Goal: Navigation & Orientation: Understand site structure

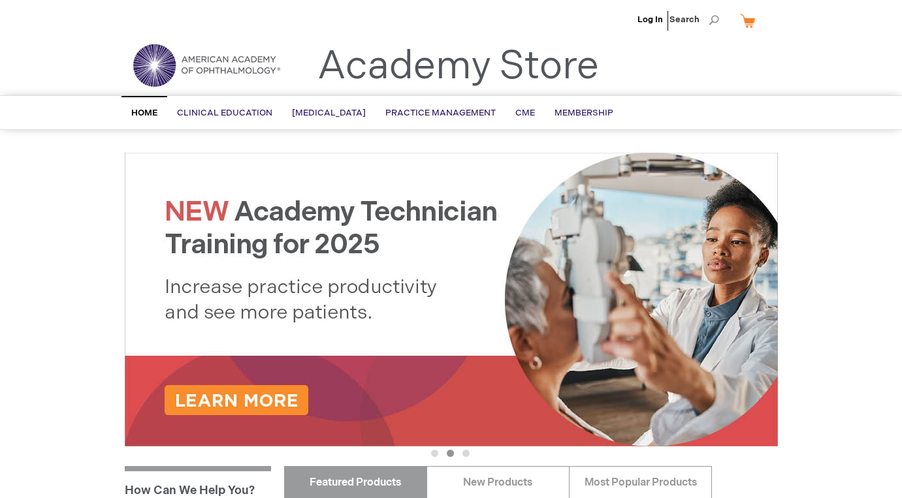
click at [149, 113] on span "Home" at bounding box center [144, 113] width 26 height 10
click at [579, 113] on span "Membership" at bounding box center [584, 113] width 59 height 10
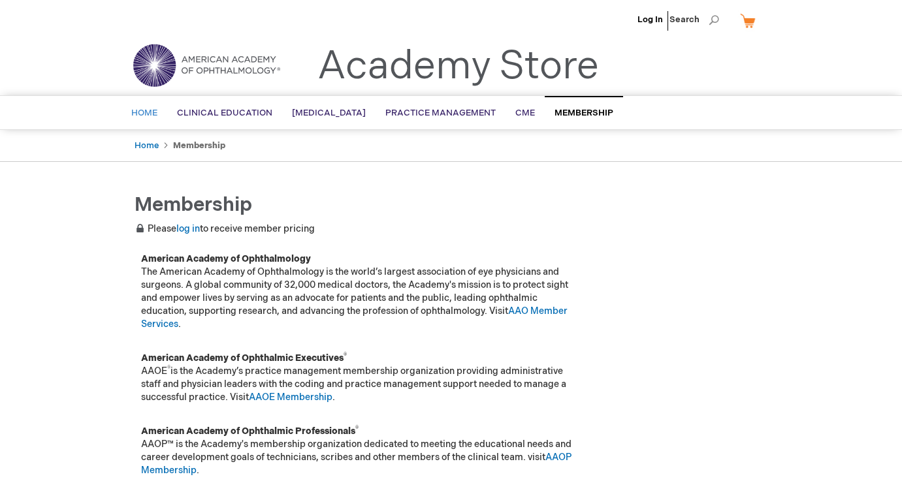
click at [144, 111] on span "Home" at bounding box center [144, 113] width 26 height 10
